Goal: Task Accomplishment & Management: Use online tool/utility

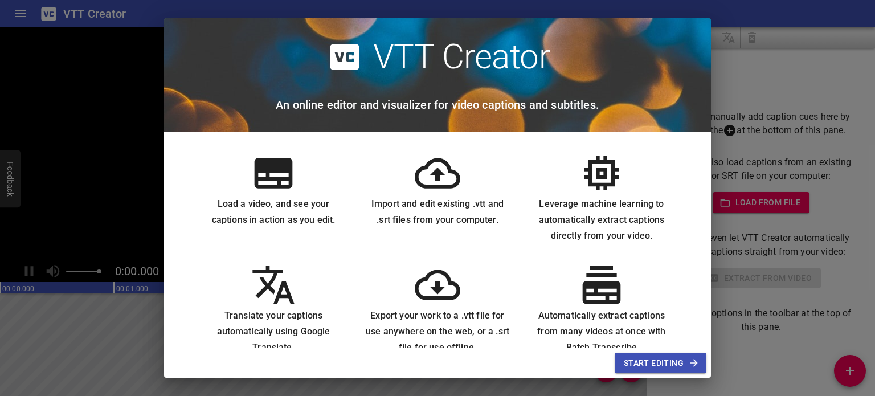
click at [265, 168] on icon at bounding box center [274, 173] width 38 height 30
click at [665, 362] on span "Start Editing" at bounding box center [660, 363] width 73 height 14
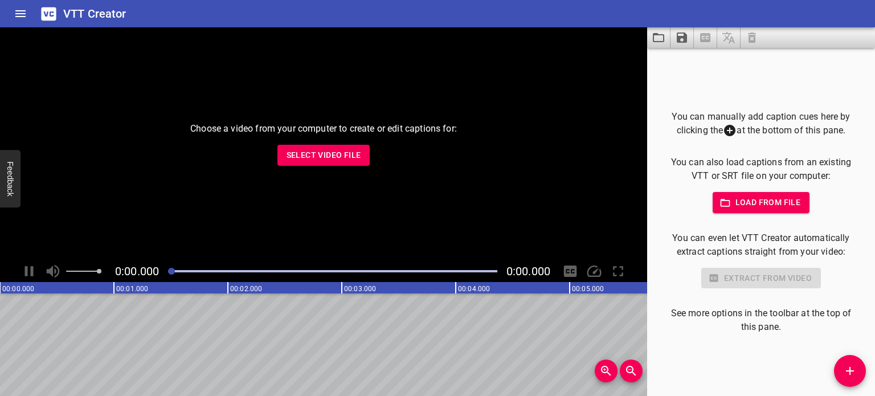
click at [341, 154] on span "Select Video File" at bounding box center [324, 155] width 75 height 14
click at [336, 155] on span "Select Video File" at bounding box center [324, 155] width 75 height 14
click at [314, 153] on span "Select Video File" at bounding box center [324, 155] width 75 height 14
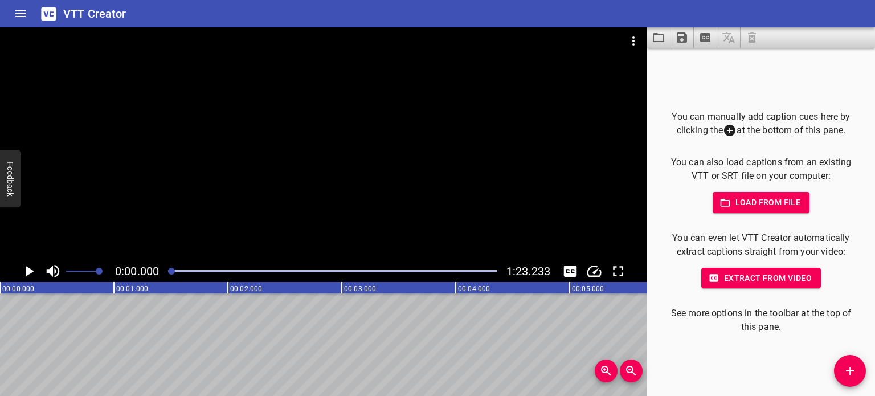
click at [30, 272] on icon "Play/Pause" at bounding box center [30, 271] width 8 height 10
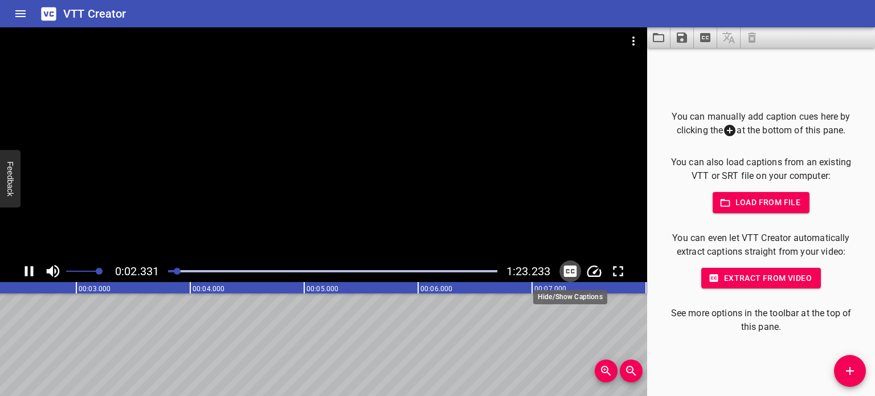
click at [571, 271] on icon "Toggle captions" at bounding box center [570, 271] width 17 height 17
click at [570, 275] on icon "Toggle captions" at bounding box center [570, 270] width 13 height 11
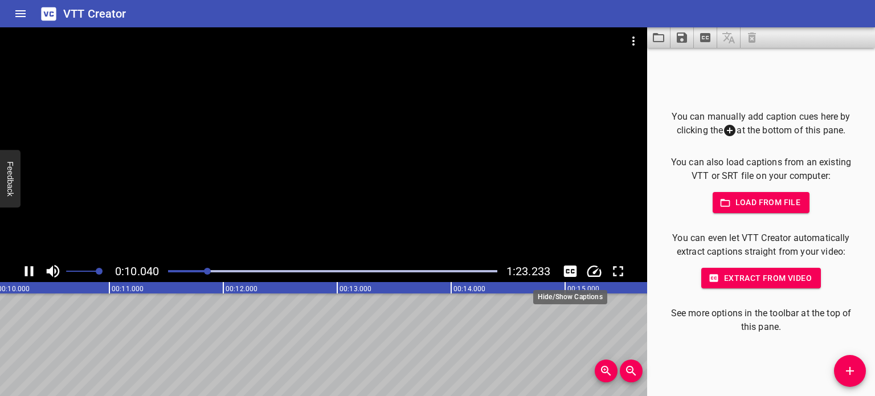
click at [572, 273] on icon "Toggle captions" at bounding box center [570, 270] width 13 height 11
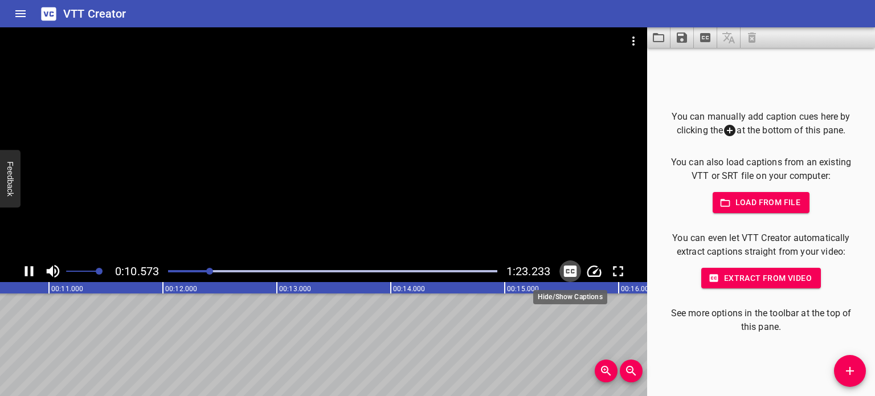
click at [571, 270] on icon "Toggle captions" at bounding box center [570, 271] width 17 height 17
click at [571, 271] on icon "Toggle captions" at bounding box center [570, 271] width 17 height 17
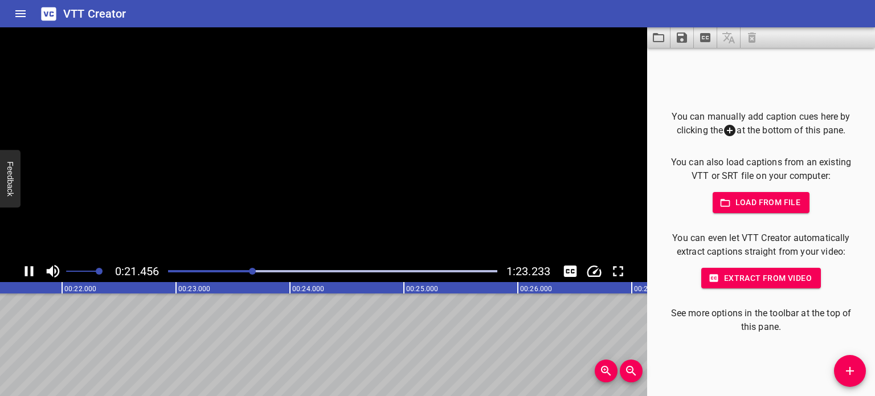
click at [756, 278] on span "Extract from video" at bounding box center [760, 278] width 101 height 14
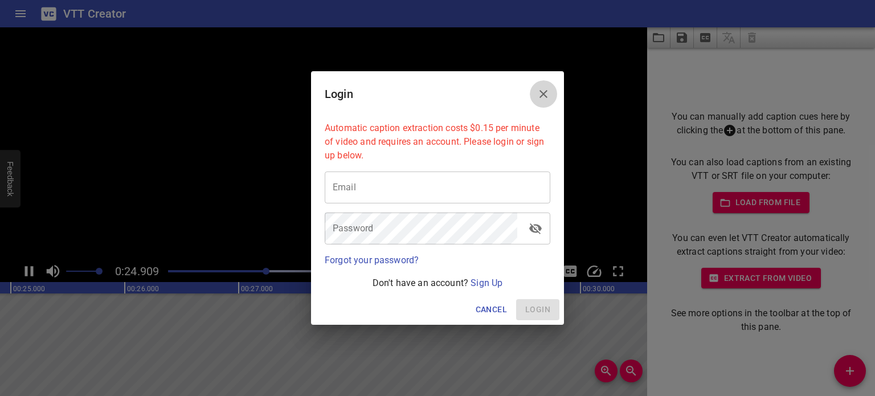
click at [543, 93] on icon "Close" at bounding box center [543, 94] width 8 height 8
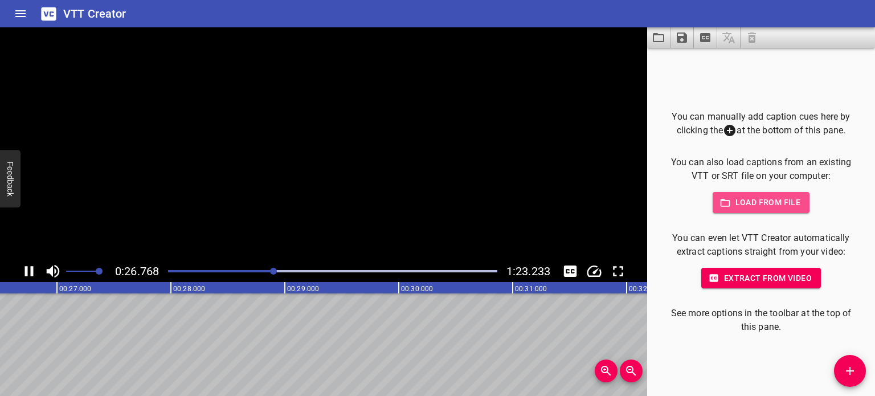
click at [771, 202] on span "Load from file" at bounding box center [761, 202] width 79 height 14
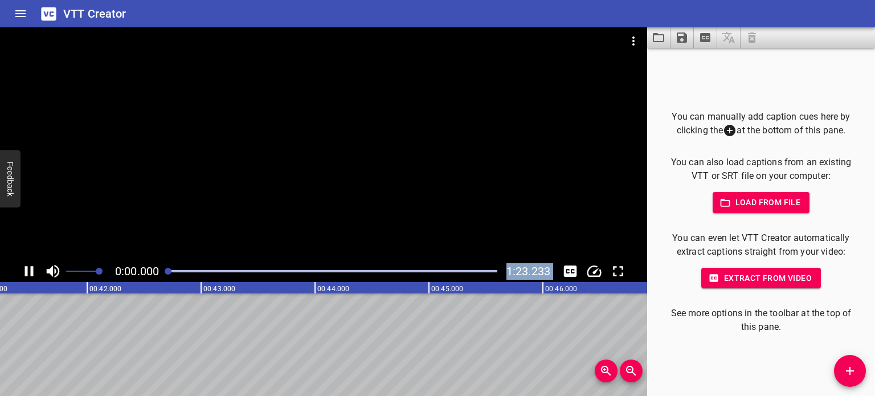
drag, startPoint x: 355, startPoint y: 271, endPoint x: 149, endPoint y: 284, distance: 206.6
click at [149, 284] on div "0:00.000 1:23.233 00:00.000 00:01.000 00:02.000 00:03.000 00:04.000 00:05.000 0…" at bounding box center [323, 211] width 647 height 369
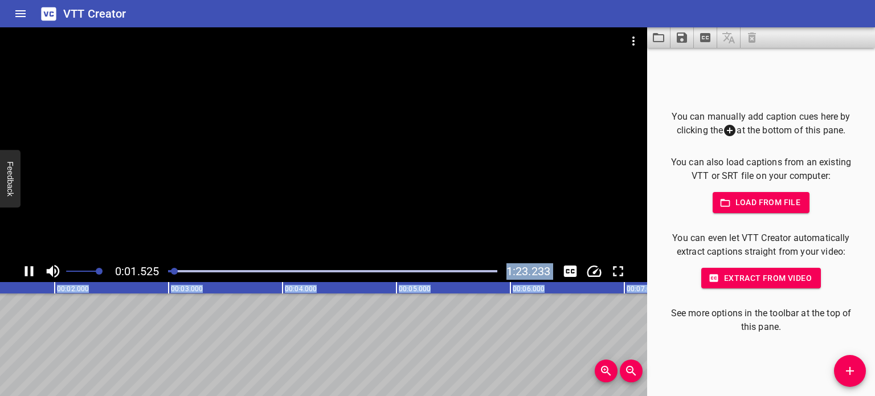
click at [27, 271] on icon "Play/Pause" at bounding box center [29, 271] width 9 height 10
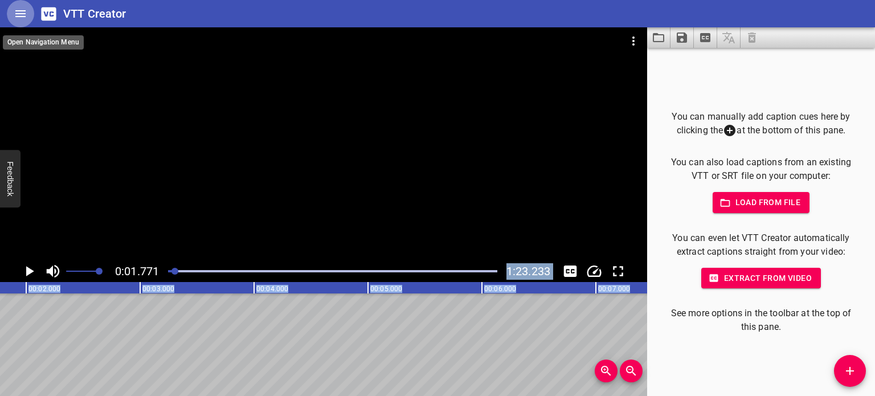
click at [17, 13] on icon "Home" at bounding box center [21, 14] width 14 height 14
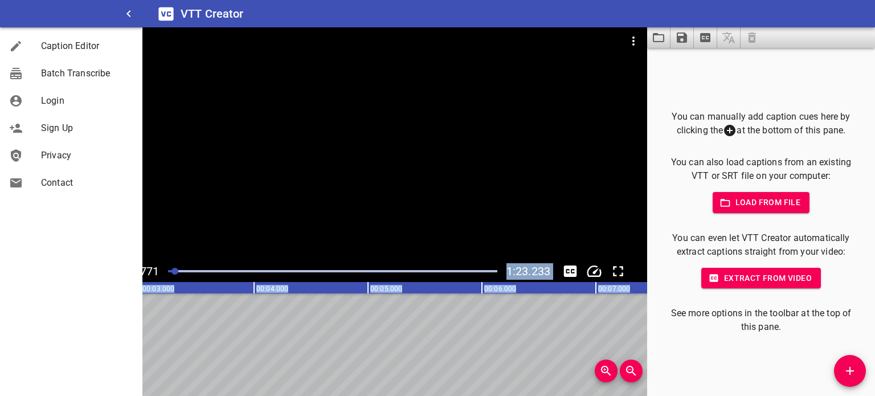
click at [46, 45] on span "Caption Editor" at bounding box center [87, 46] width 92 height 14
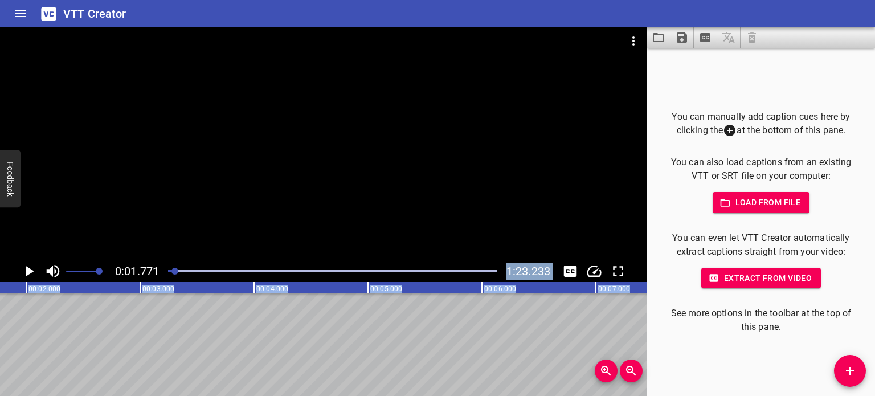
click at [18, 13] on icon "Home" at bounding box center [21, 14] width 14 height 14
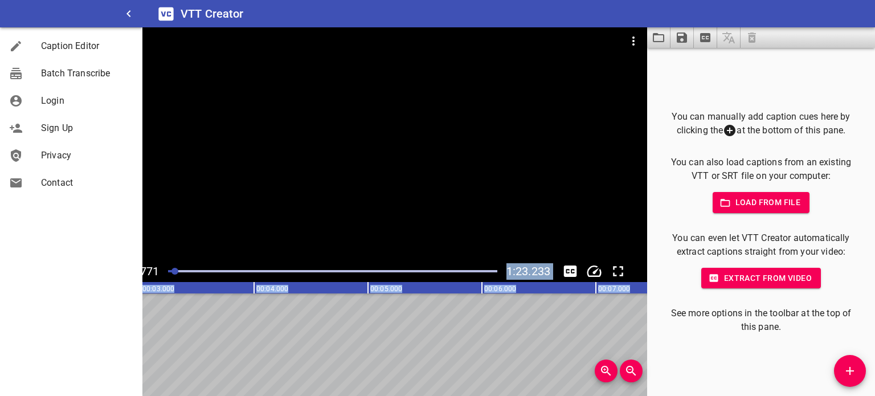
click at [30, 71] on div at bounding box center [25, 74] width 32 height 14
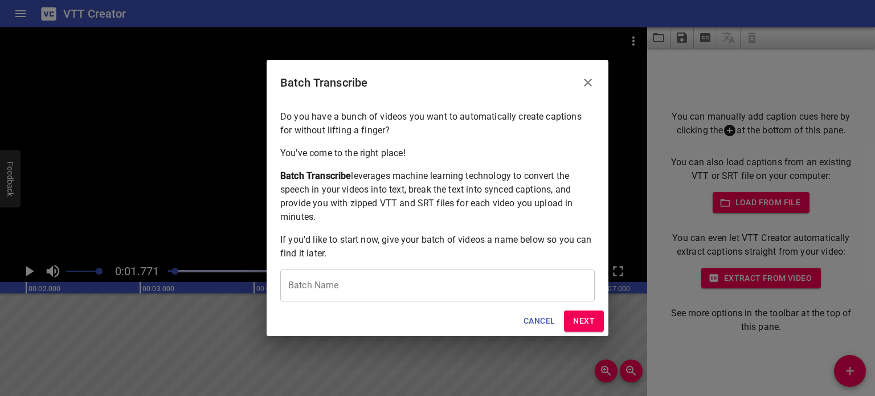
click at [391, 283] on input "text" at bounding box center [437, 285] width 314 height 32
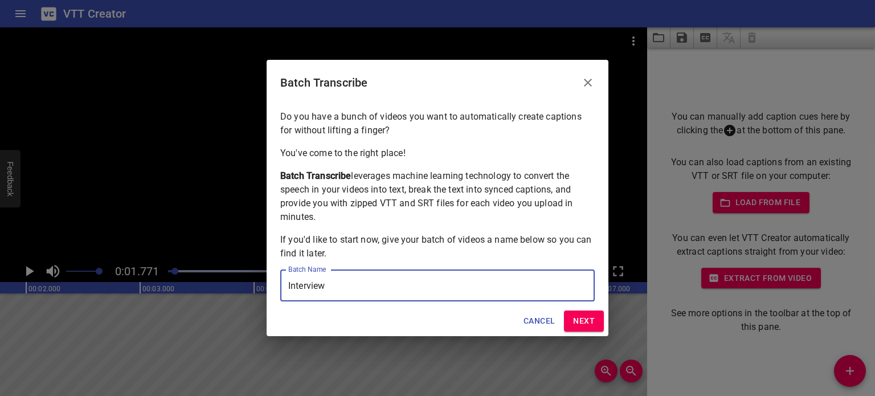
type input "Interview"
click at [583, 317] on span "Next" at bounding box center [584, 321] width 22 height 14
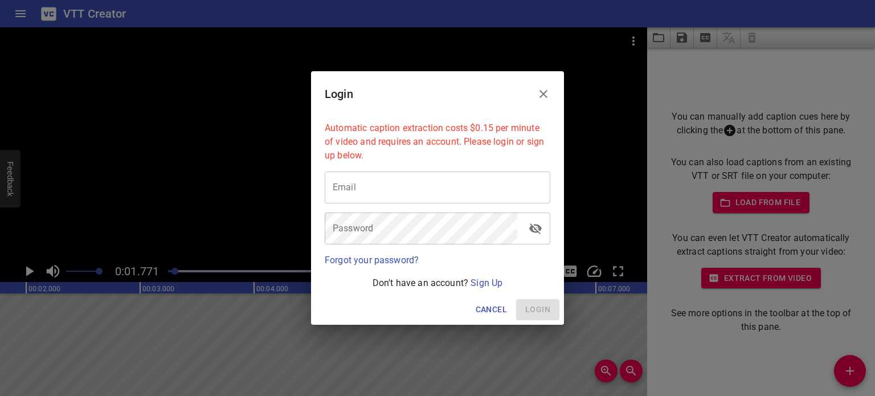
click at [493, 308] on span "Cancel" at bounding box center [491, 309] width 31 height 14
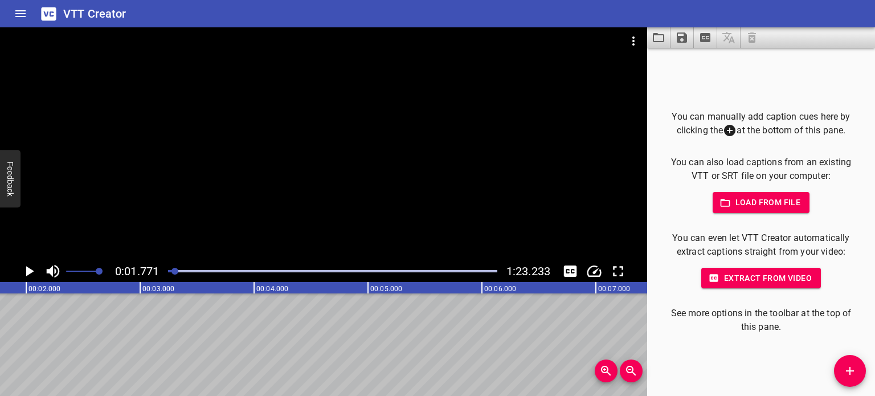
click at [628, 41] on icon "Video Options" at bounding box center [634, 41] width 14 height 14
click at [613, 69] on div at bounding box center [437, 198] width 875 height 396
click at [631, 41] on icon "Video Options" at bounding box center [634, 41] width 14 height 14
click at [606, 74] on div at bounding box center [437, 198] width 875 height 396
click at [23, 72] on div at bounding box center [323, 55] width 647 height 57
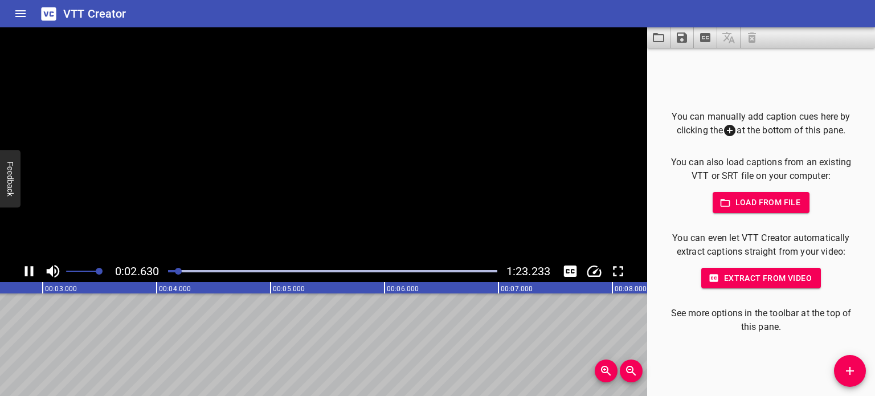
click at [51, 13] on icon at bounding box center [48, 13] width 15 height 13
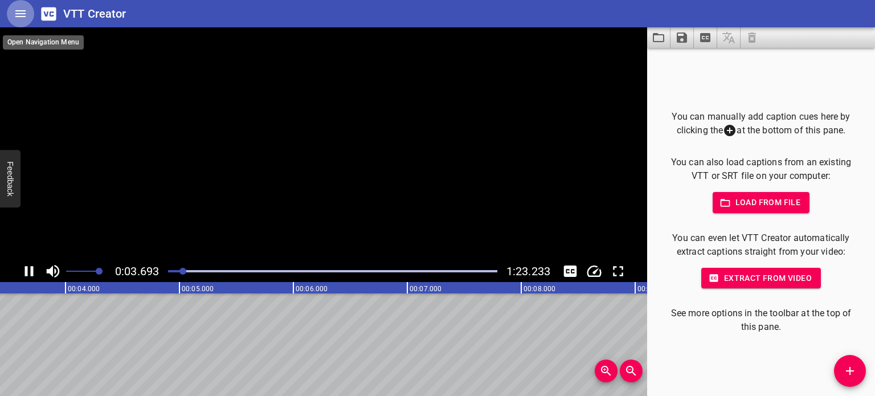
click at [23, 17] on icon "Home" at bounding box center [21, 14] width 14 height 14
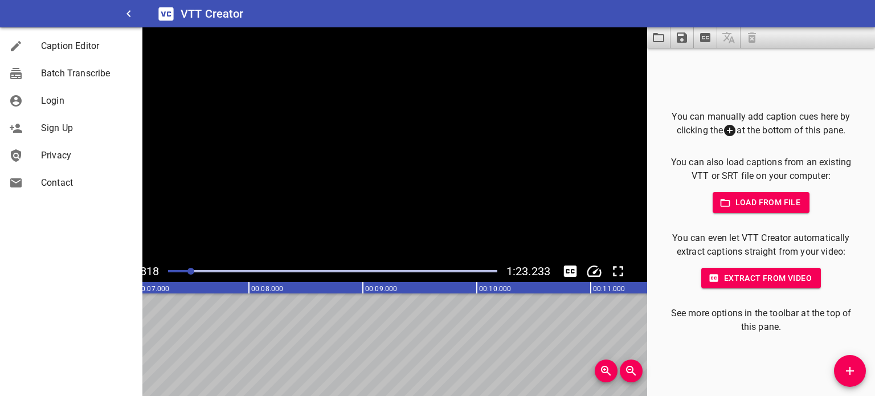
click at [46, 48] on span "Caption Editor" at bounding box center [87, 46] width 92 height 14
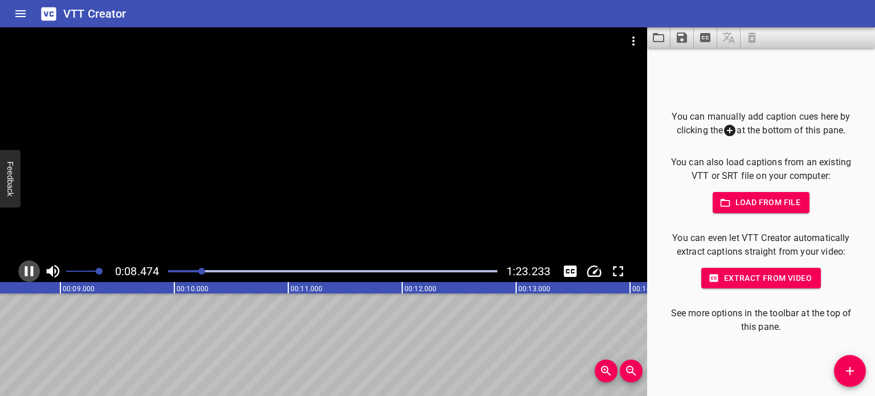
click at [30, 271] on icon "Play/Pause" at bounding box center [29, 271] width 17 height 17
click at [738, 276] on span "Extract from video" at bounding box center [760, 278] width 101 height 14
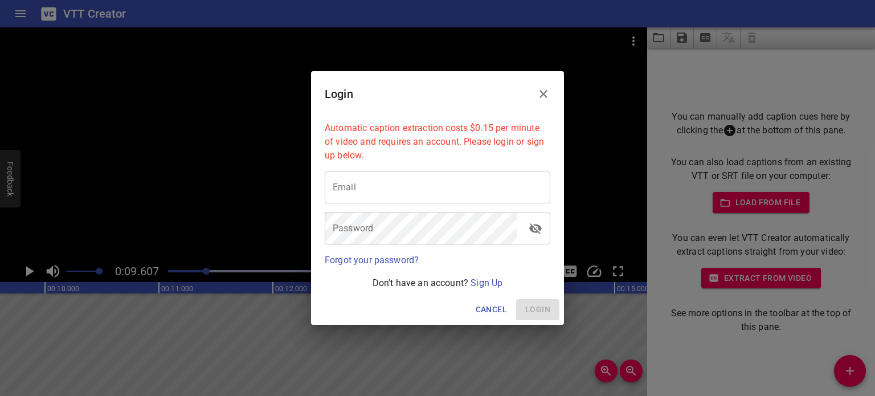
click at [545, 94] on icon "Close" at bounding box center [544, 94] width 14 height 14
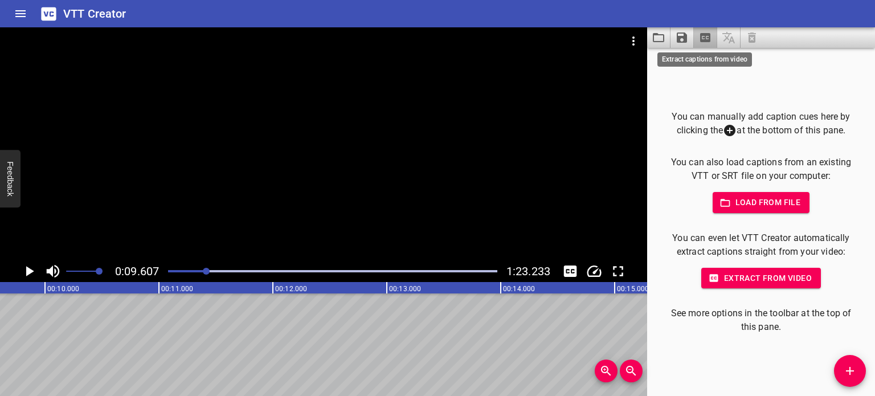
click at [708, 40] on icon "Extract captions from video" at bounding box center [705, 37] width 10 height 9
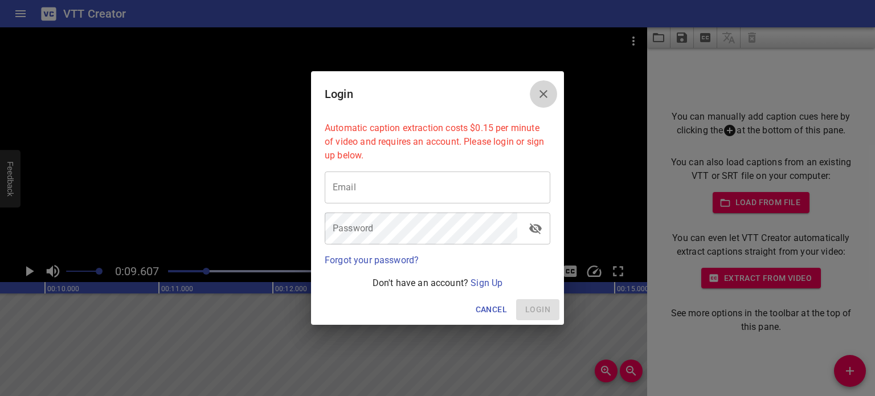
click at [543, 95] on icon "Close" at bounding box center [544, 94] width 14 height 14
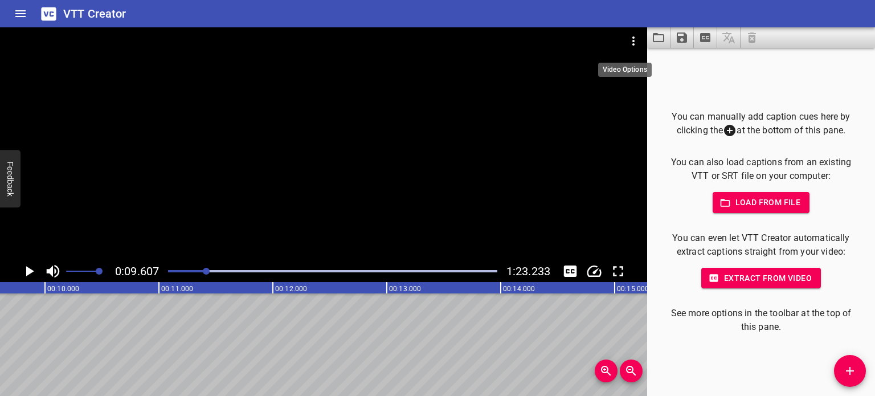
click at [637, 40] on icon "Video Options" at bounding box center [634, 41] width 14 height 14
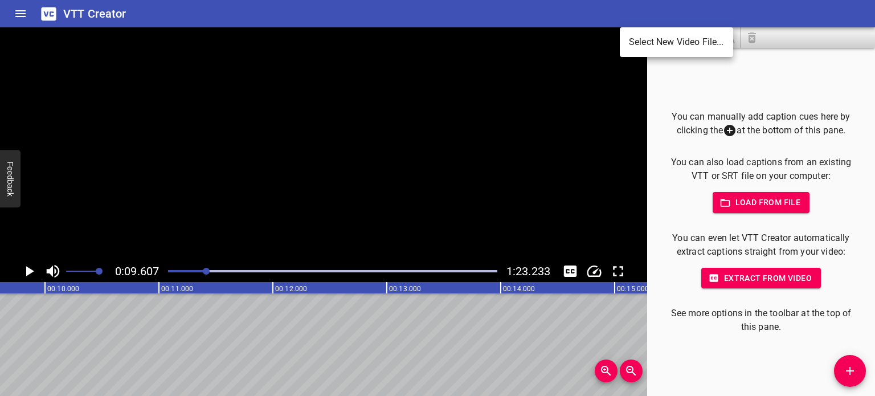
click at [638, 79] on div at bounding box center [437, 198] width 875 height 396
click at [752, 36] on div at bounding box center [705, 37] width 116 height 21
click at [509, 120] on div at bounding box center [323, 143] width 647 height 233
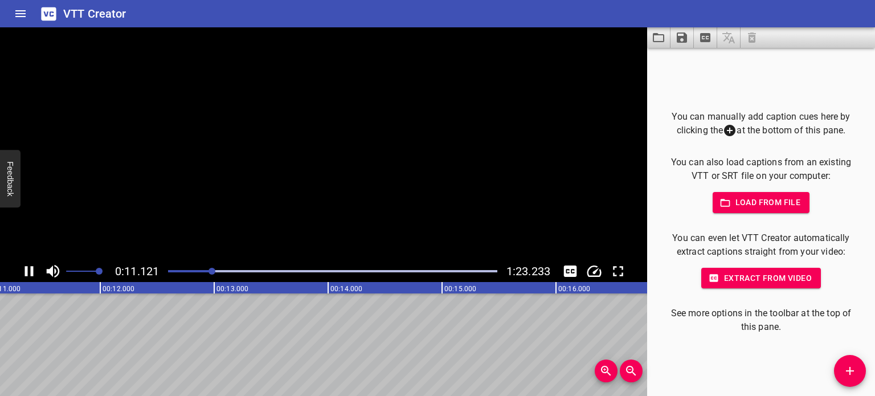
click at [759, 38] on div at bounding box center [705, 37] width 116 height 21
click at [546, 132] on div at bounding box center [323, 143] width 647 height 233
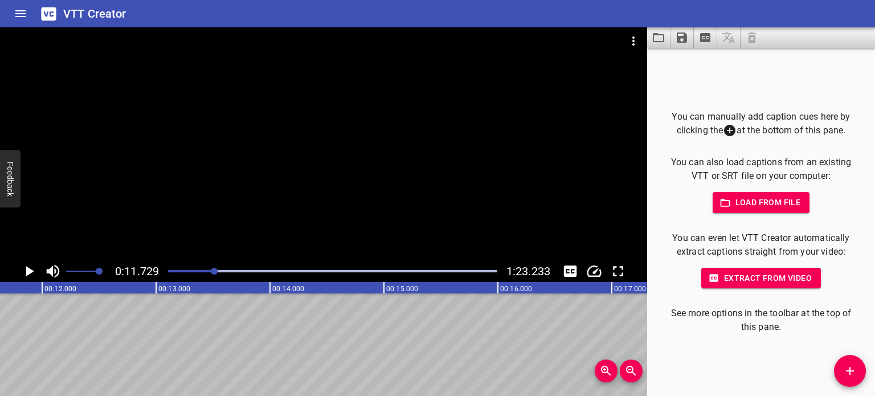
scroll to position [0, 1336]
